Goal: Book appointment/travel/reservation

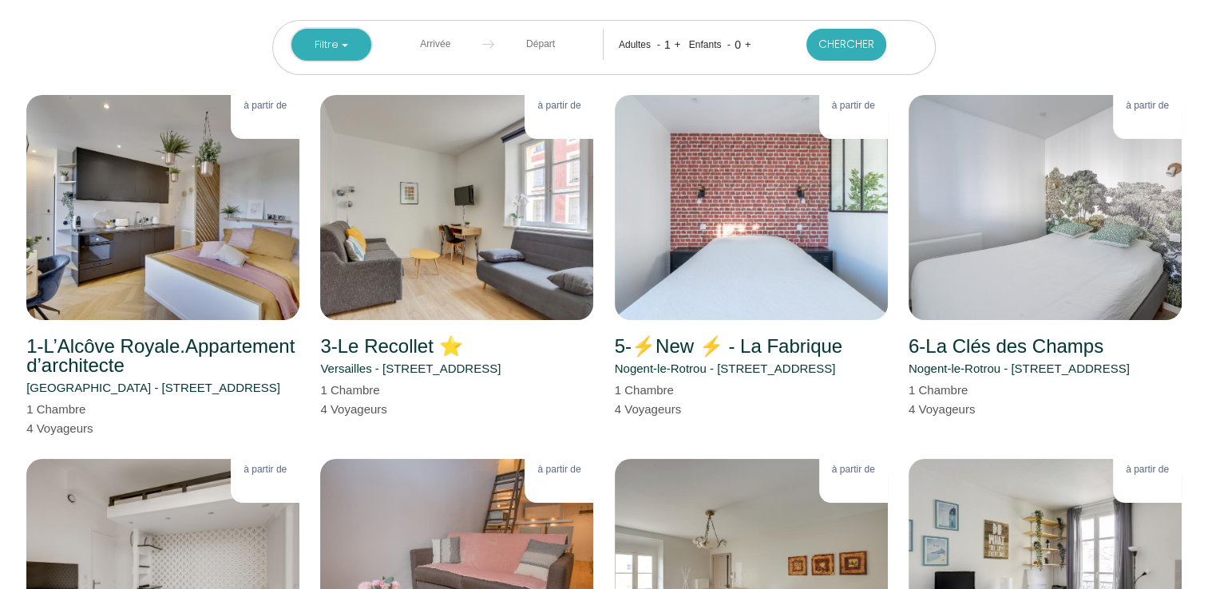
click at [339, 47] on button "Filtre" at bounding box center [332, 45] width 80 height 32
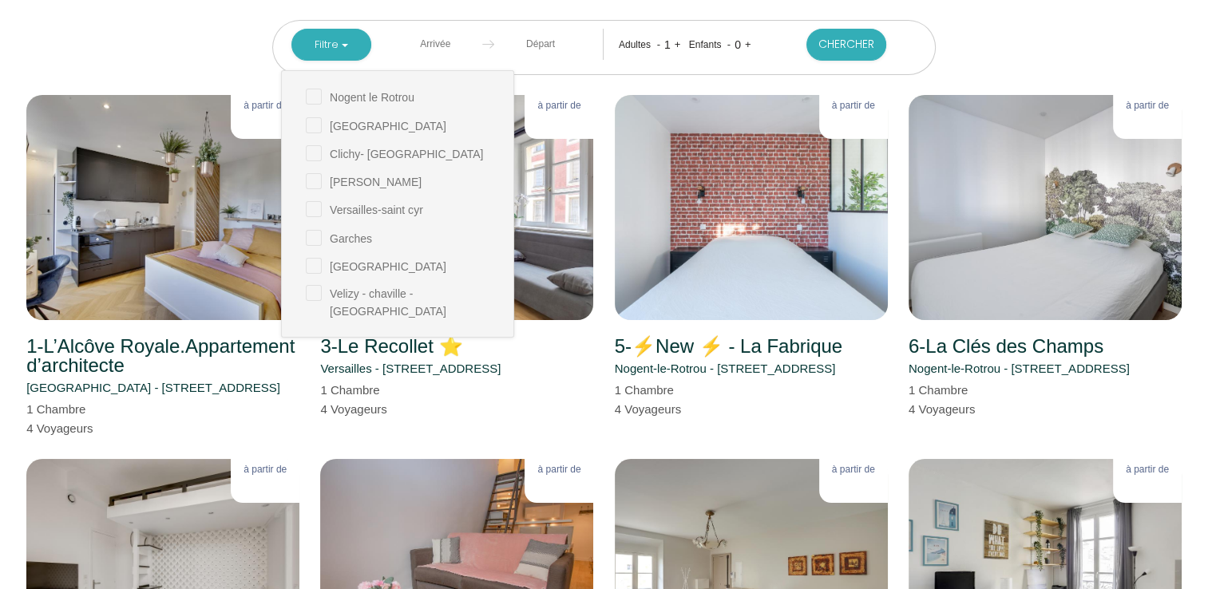
click at [313, 203] on cyr "checkbox" at bounding box center [410, 208] width 208 height 16
checkbox cyr "true"
checkbox Rotrou "false"
checkbox input "false"
checkbox Courbevoie "false"
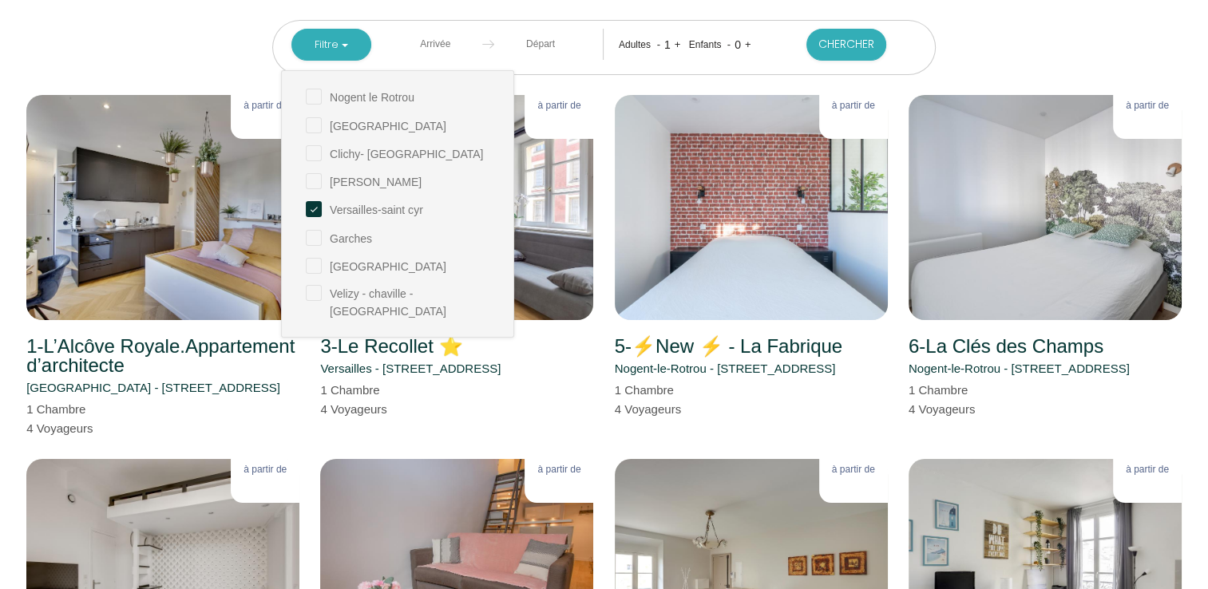
checkbox Malabry "false"
checkbox input "false"
checkbox -viroflay "false"
click at [837, 38] on button "Chercher" at bounding box center [847, 45] width 80 height 32
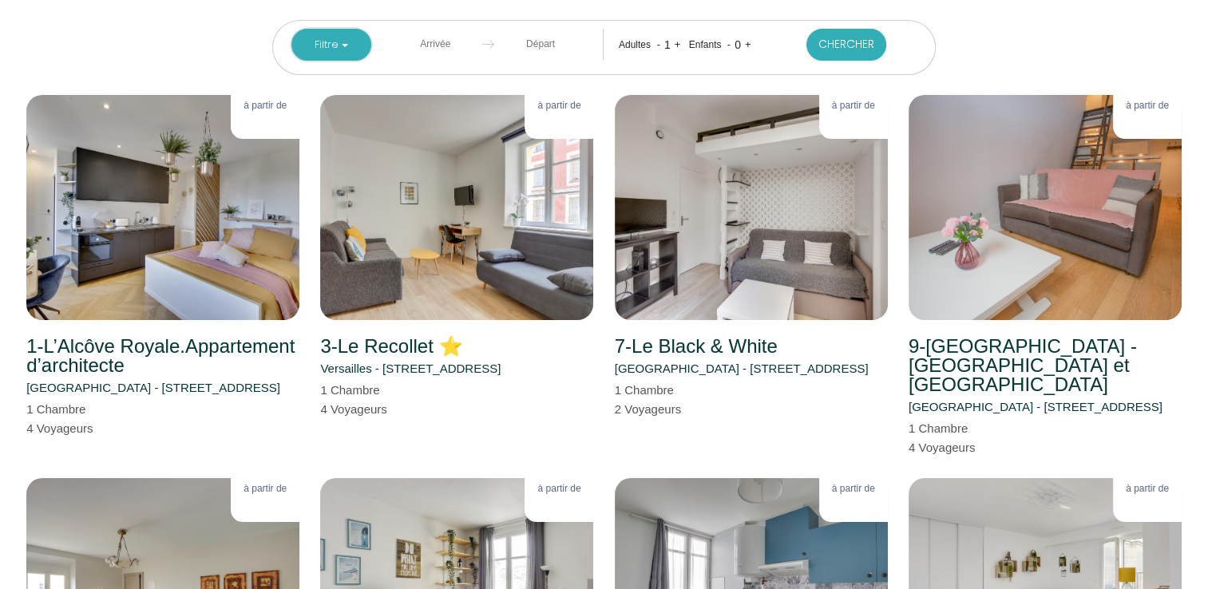
click at [350, 49] on button "Filtre" at bounding box center [332, 45] width 80 height 32
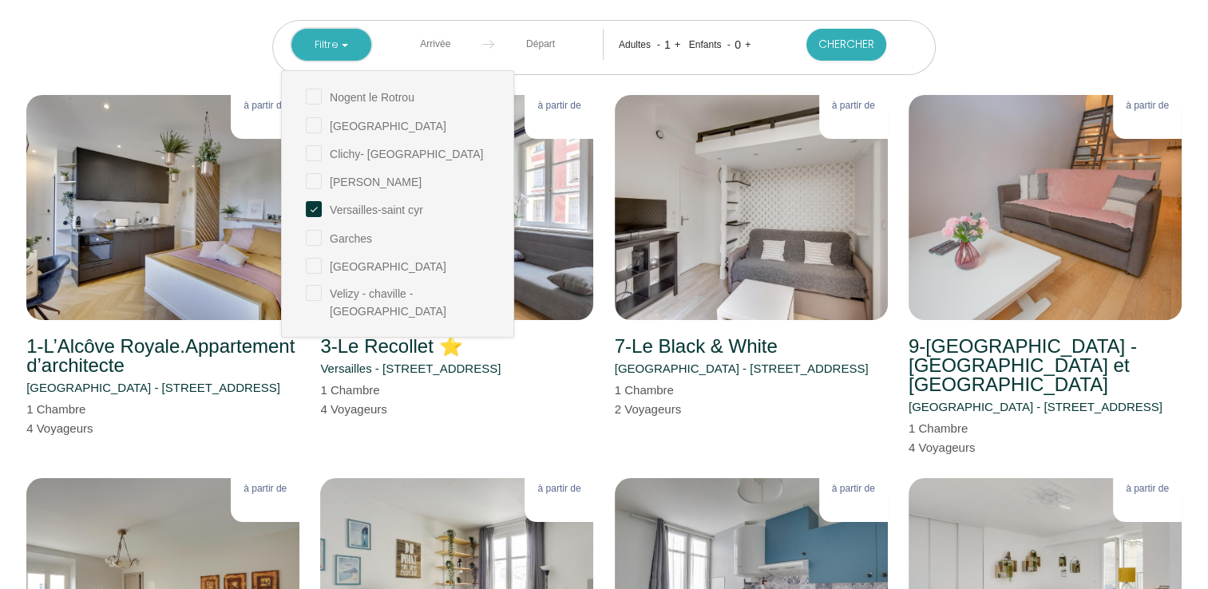
click at [350, 49] on button "Filtre" at bounding box center [332, 45] width 80 height 32
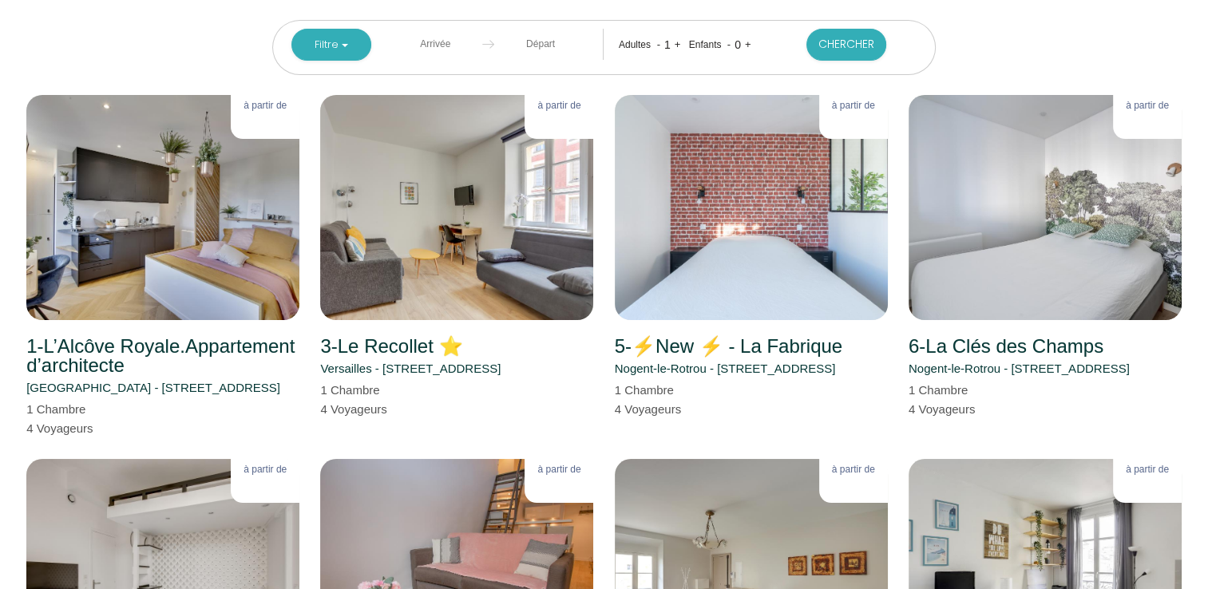
click at [430, 50] on input "text" at bounding box center [435, 44] width 93 height 31
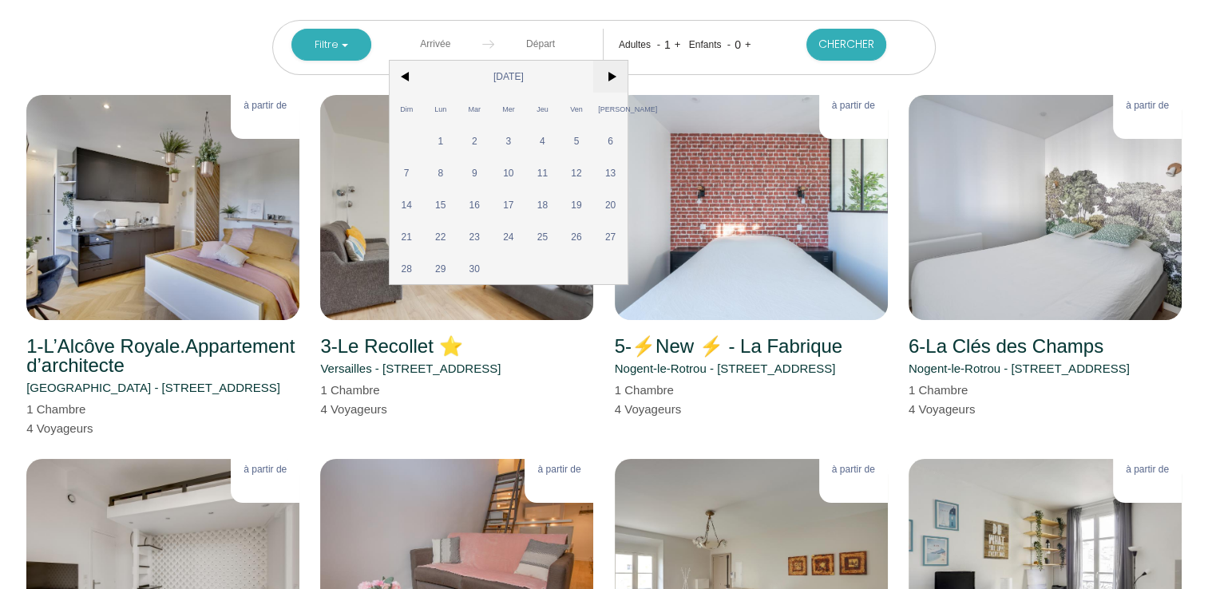
click at [607, 78] on span ">" at bounding box center [610, 77] width 34 height 32
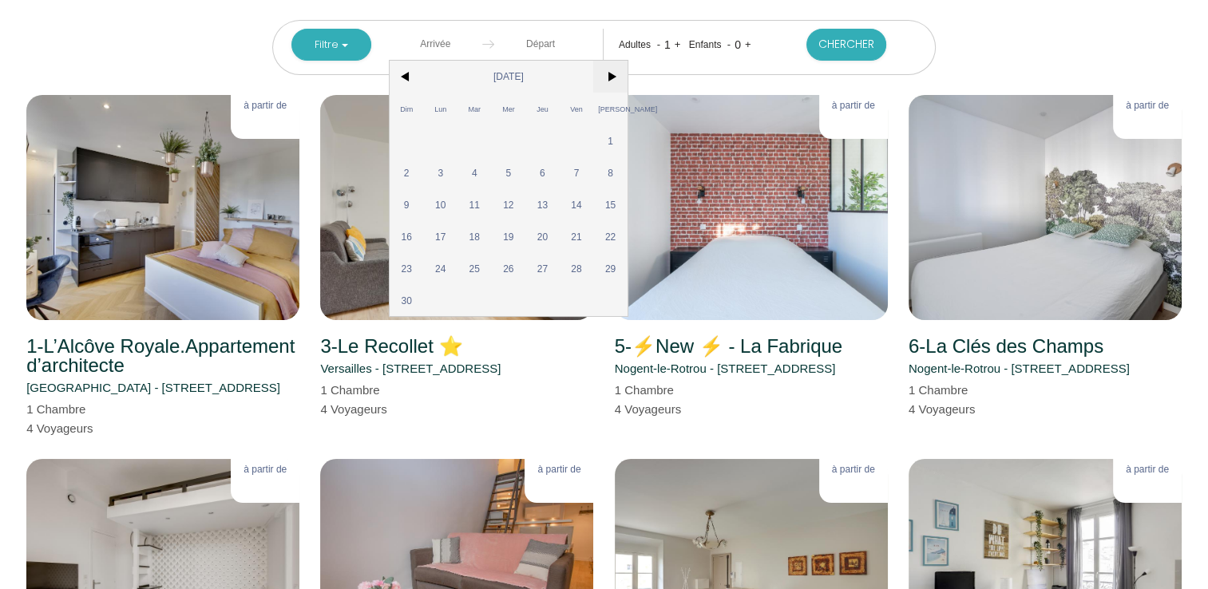
click at [607, 78] on span ">" at bounding box center [610, 77] width 34 height 32
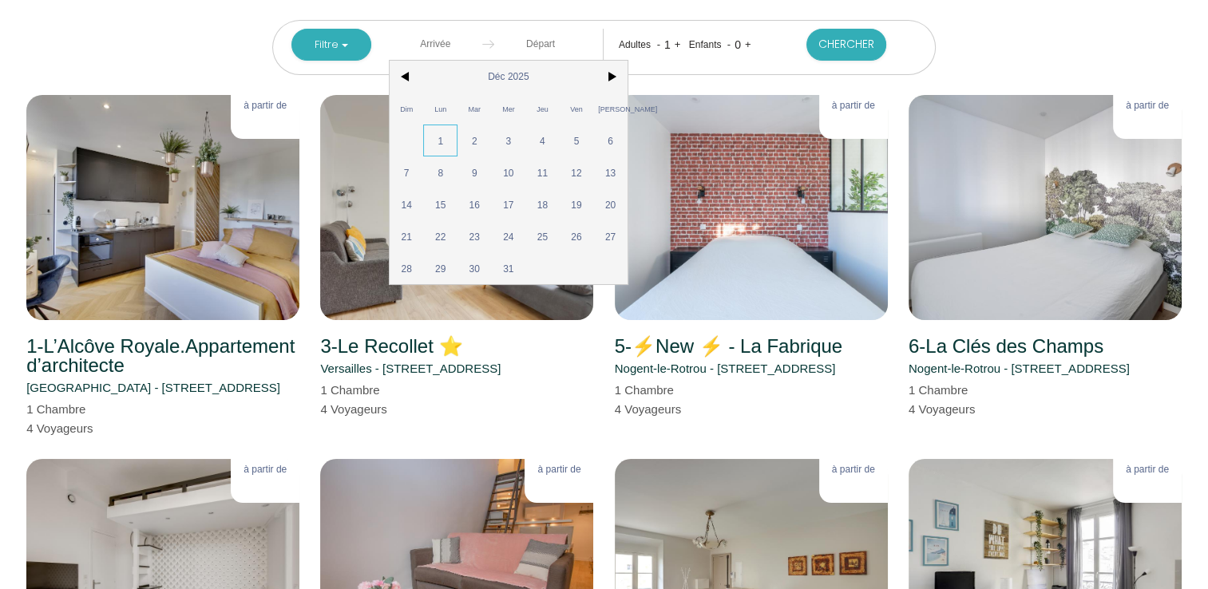
click at [439, 133] on span "1" at bounding box center [440, 141] width 34 height 32
type input "Lun 01 Déc 2025"
type input "Mar 02 Déc 2025"
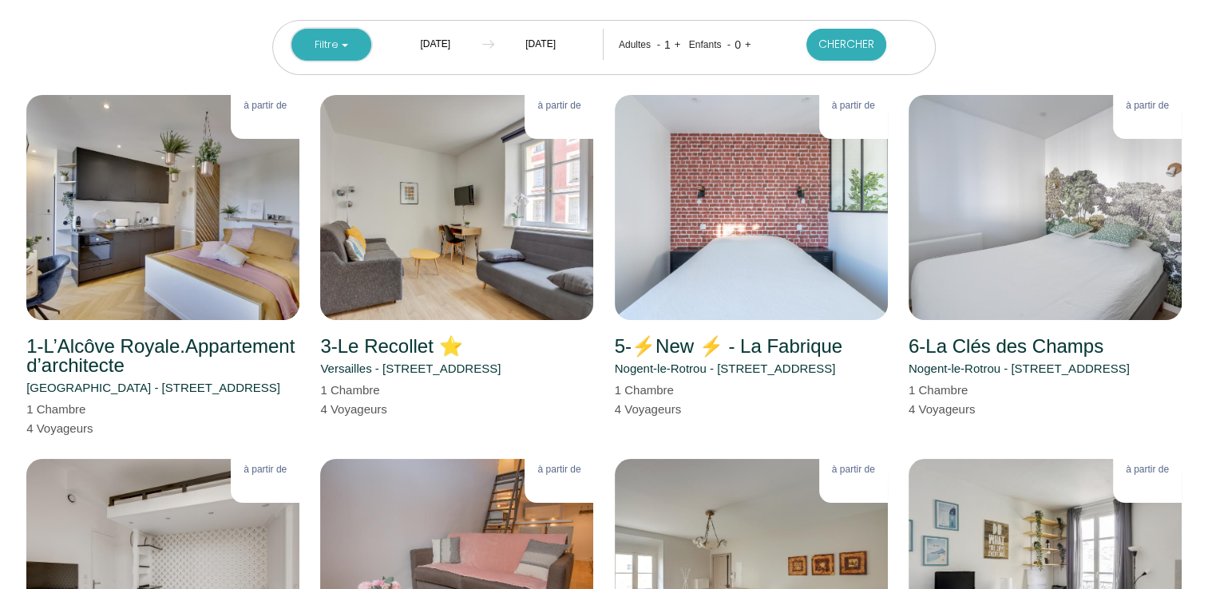
click at [343, 43] on button "Filtre" at bounding box center [332, 45] width 80 height 32
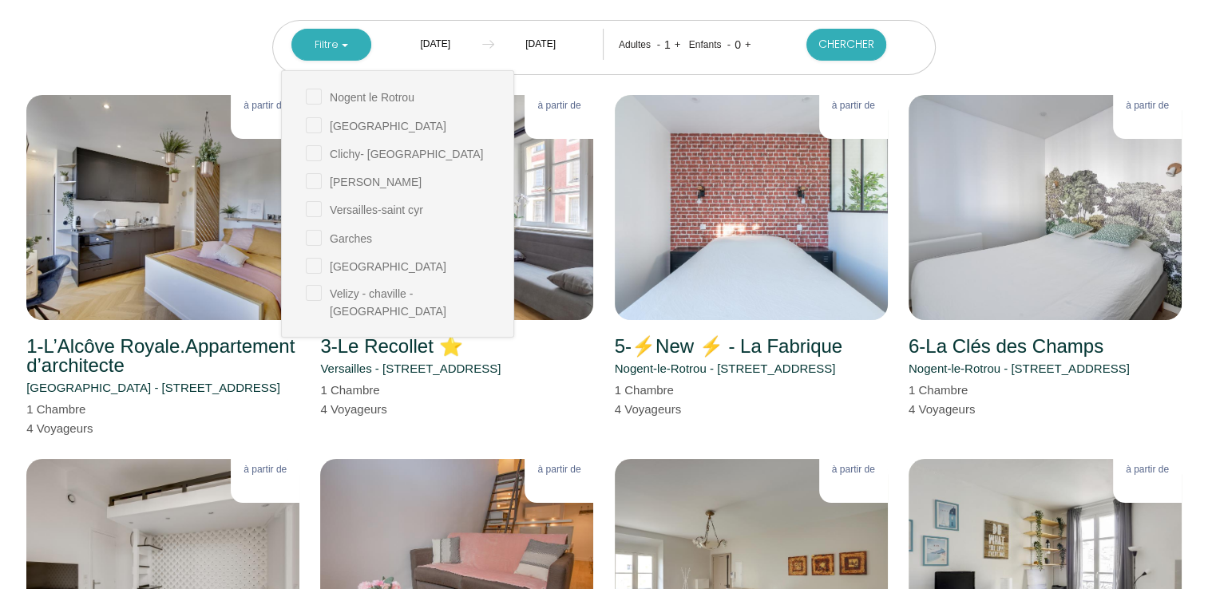
click at [309, 208] on cyr "checkbox" at bounding box center [410, 208] width 208 height 16
checkbox cyr "true"
checkbox Rotrou "false"
checkbox input "false"
checkbox Courbevoie "false"
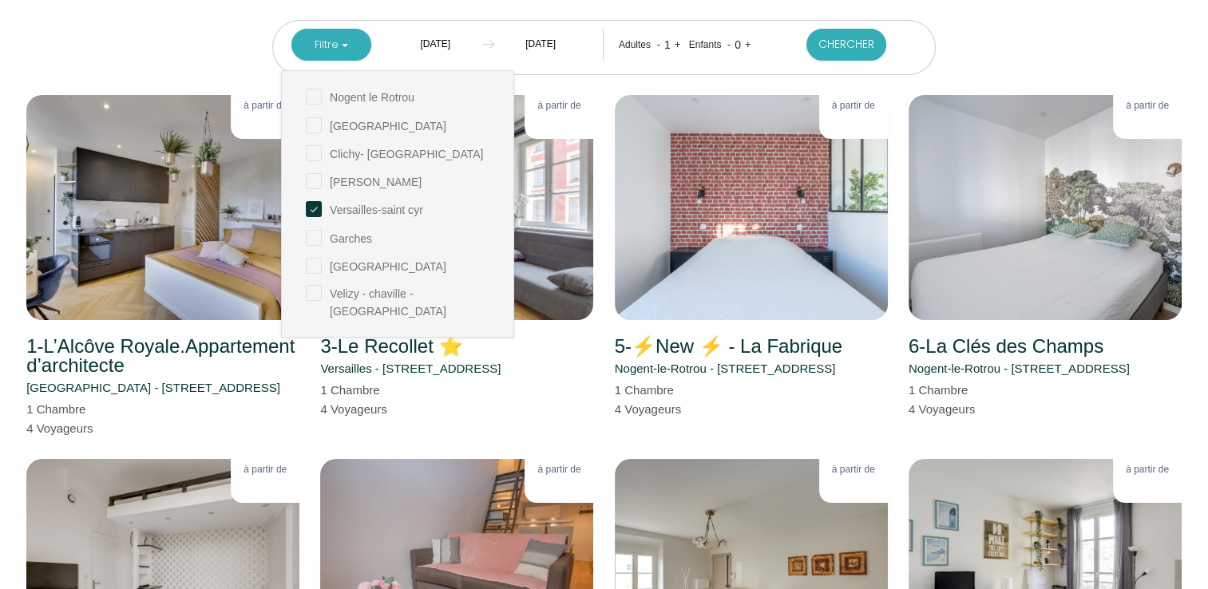
checkbox Malabry "false"
checkbox input "false"
checkbox -viroflay "false"
click at [827, 55] on button "Chercher" at bounding box center [847, 45] width 80 height 32
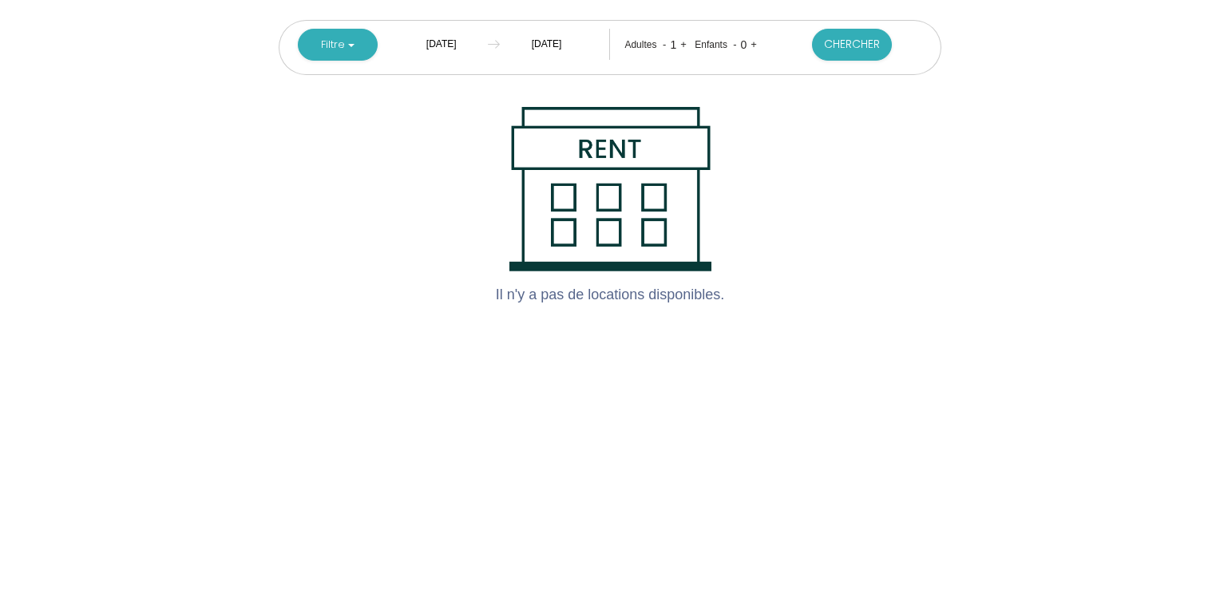
click at [469, 43] on input "Lun 01 Déc 2025" at bounding box center [441, 44] width 93 height 31
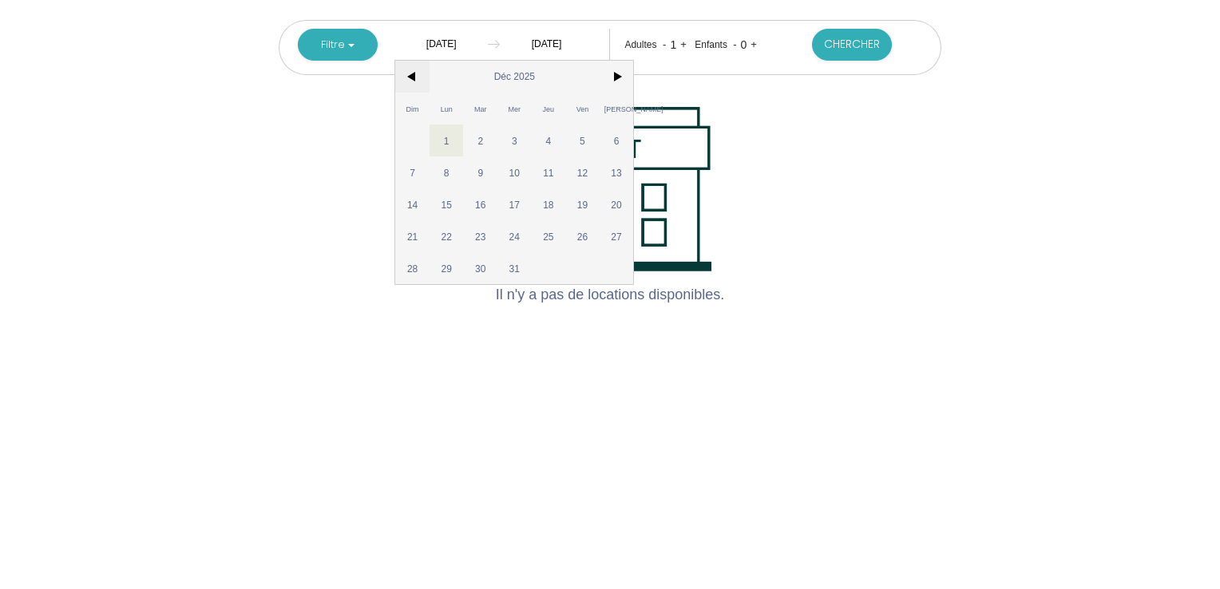
click at [414, 78] on span "<" at bounding box center [412, 77] width 34 height 32
click at [409, 168] on span "2" at bounding box center [412, 173] width 34 height 32
type input "Dim 02 Nov 2025"
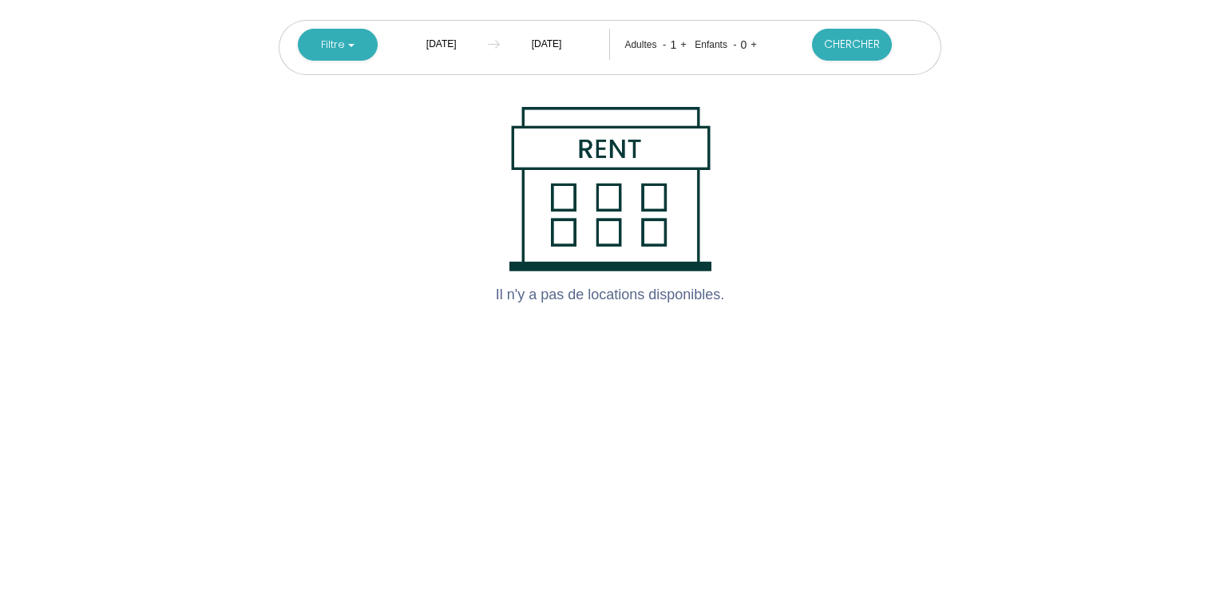
click at [527, 37] on input "Mar 02 Déc 2025" at bounding box center [546, 44] width 93 height 31
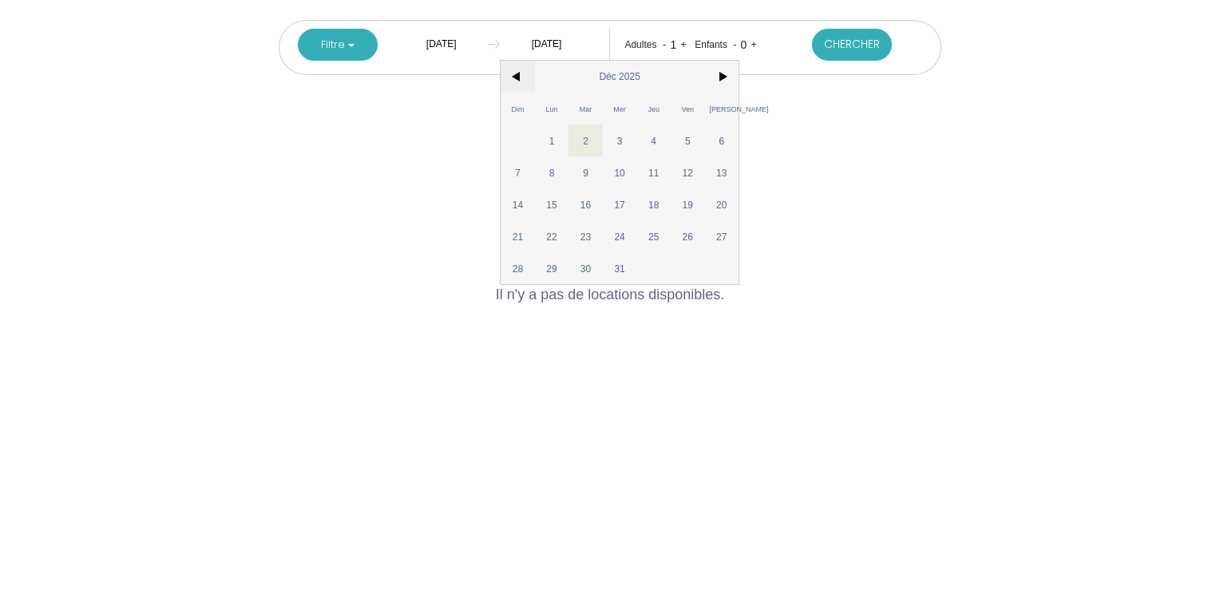
click at [521, 77] on span "<" at bounding box center [518, 77] width 34 height 32
click at [549, 184] on span "3" at bounding box center [552, 173] width 34 height 32
type input "Lun 03 Nov 2025"
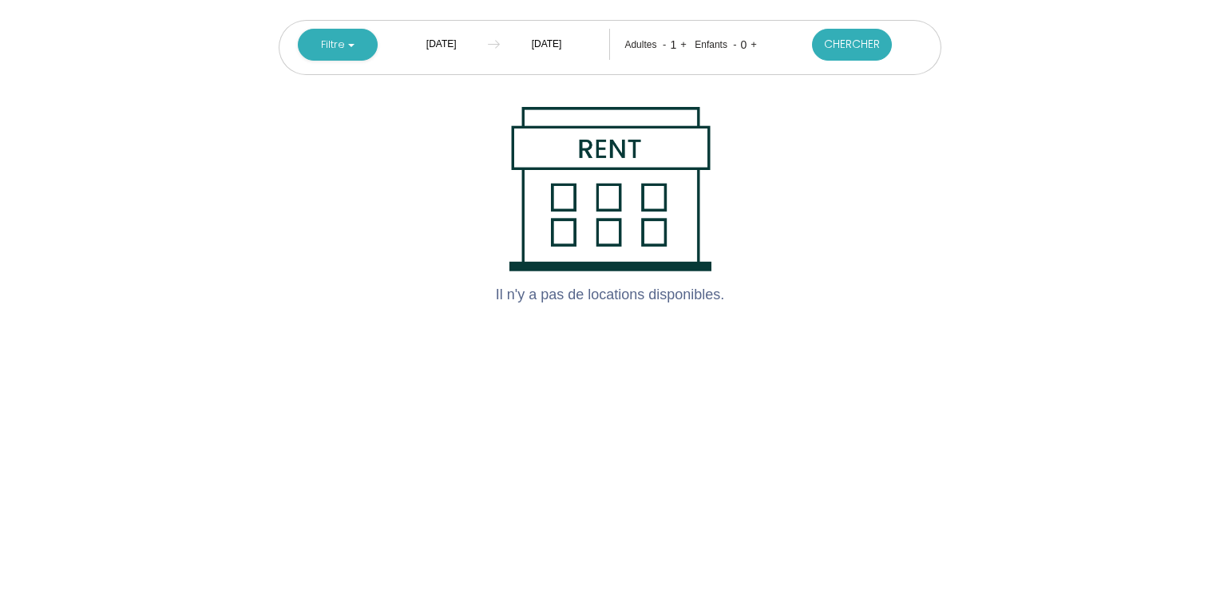
click at [856, 52] on button "Chercher" at bounding box center [852, 45] width 80 height 32
click at [335, 40] on button "Filtre" at bounding box center [338, 45] width 80 height 32
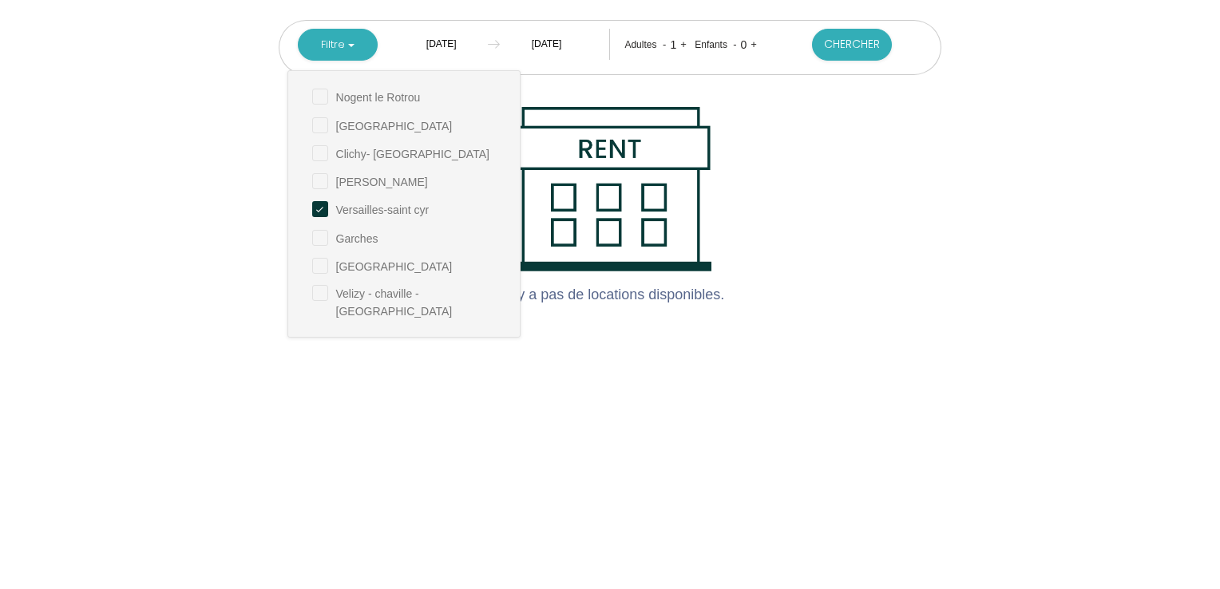
click at [446, 50] on input "Dim 02 Nov 2025" at bounding box center [441, 44] width 93 height 31
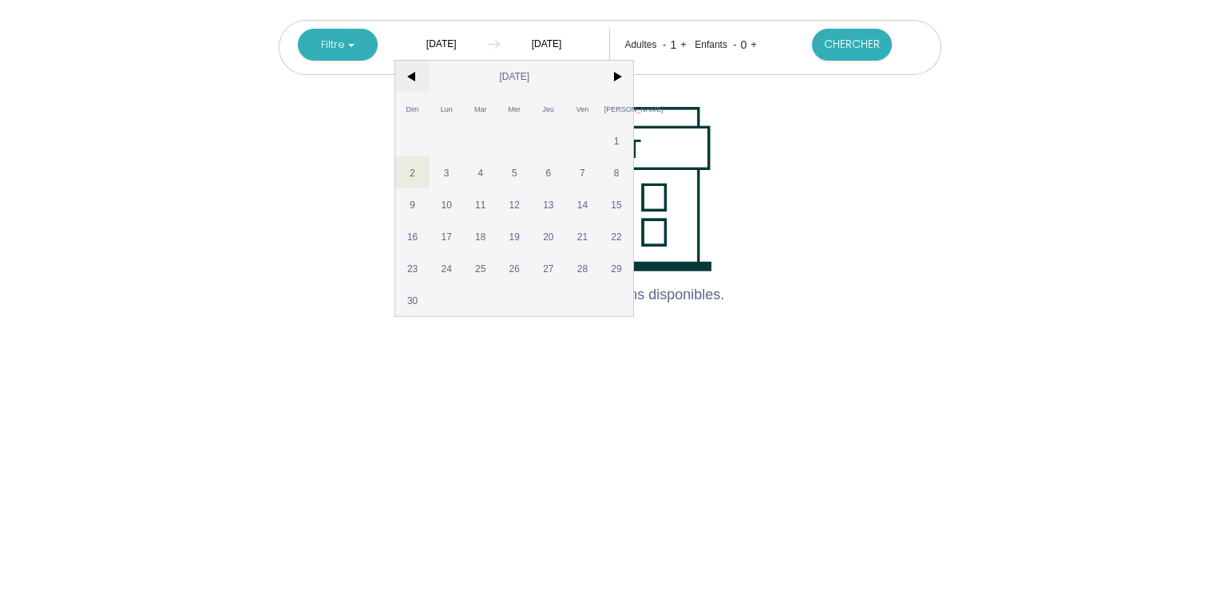
click at [412, 69] on span "<" at bounding box center [412, 77] width 34 height 32
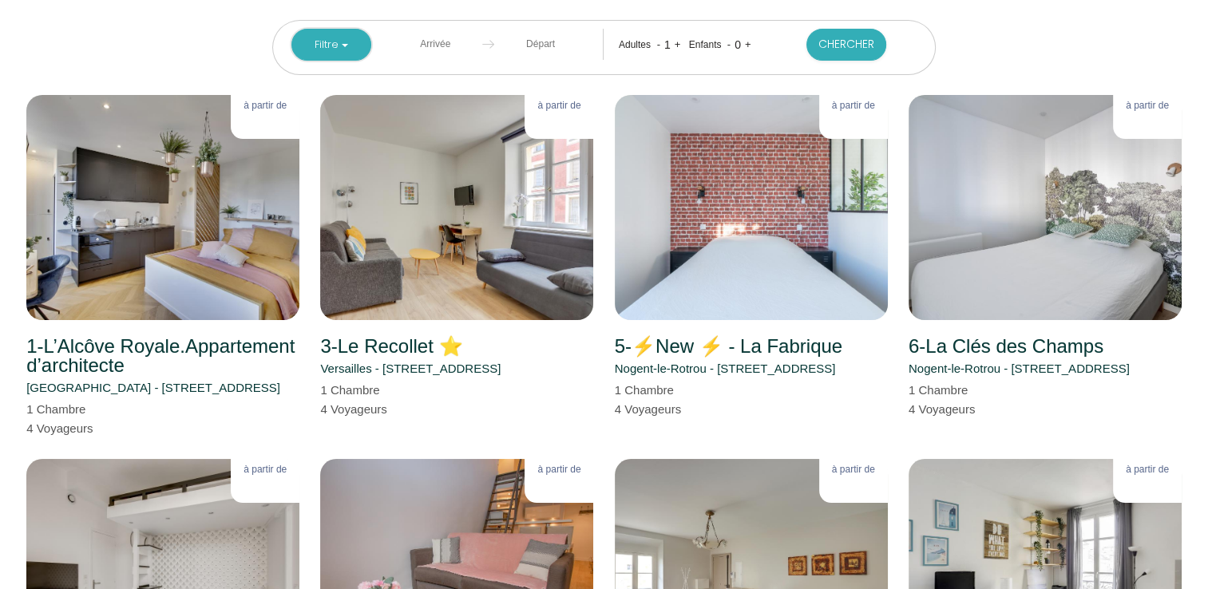
click at [355, 43] on button "Filtre" at bounding box center [332, 45] width 80 height 32
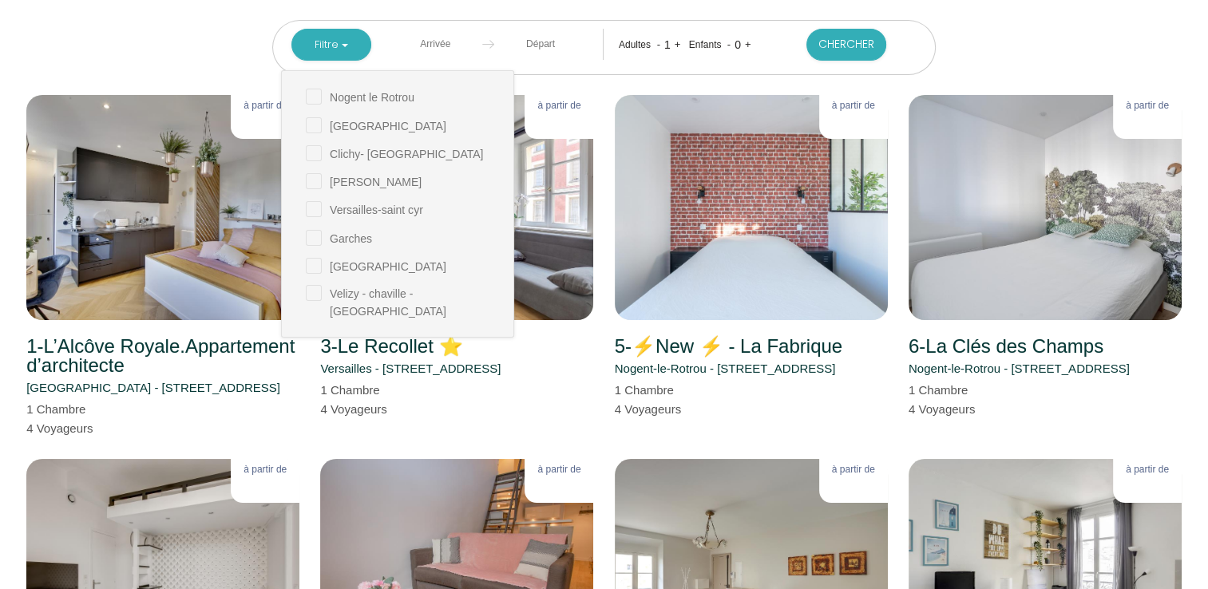
click at [311, 212] on cyr "checkbox" at bounding box center [410, 208] width 208 height 16
checkbox cyr "true"
checkbox Rotrou "false"
checkbox input "false"
checkbox Courbevoie "false"
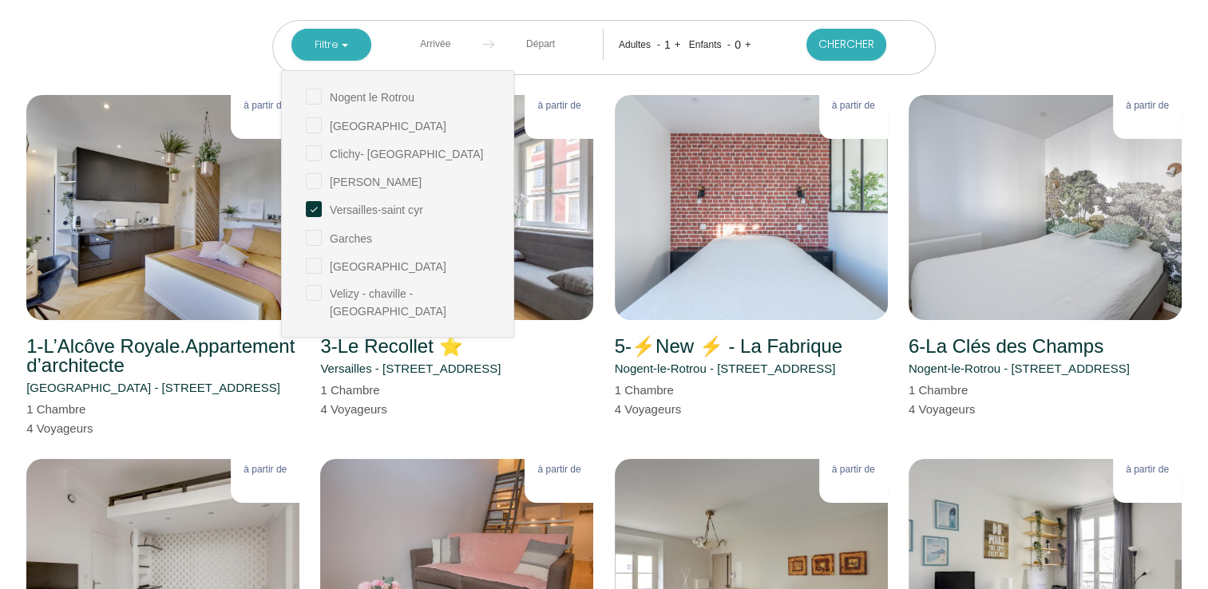
checkbox Malabry "false"
checkbox input "false"
checkbox -viroflay "false"
click at [845, 46] on button "Chercher" at bounding box center [847, 45] width 80 height 32
